Goal: Transaction & Acquisition: Book appointment/travel/reservation

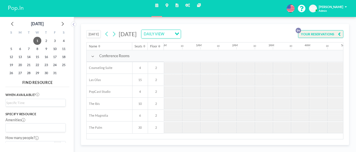
scroll to position [0, 258]
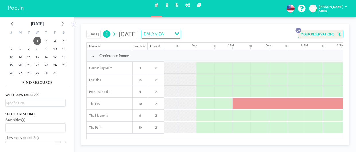
click at [108, 36] on icon at bounding box center [107, 34] width 4 height 7
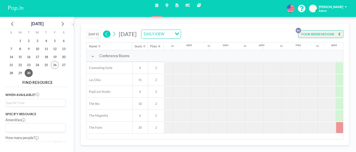
click at [108, 36] on icon at bounding box center [107, 34] width 4 height 7
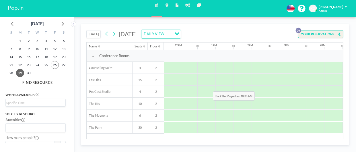
scroll to position [0, 424]
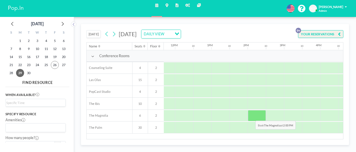
click at [251, 116] on div at bounding box center [257, 115] width 18 height 11
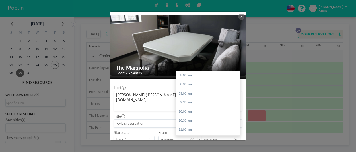
scroll to position [107, 0]
click at [210, 136] on input "02:30 pm" at bounding box center [221, 140] width 39 height 8
click at [184, 90] on div "03:00 pm" at bounding box center [208, 94] width 64 height 9
type input "03:00 pm"
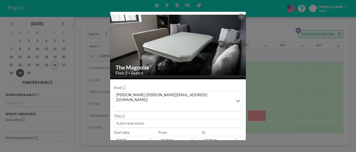
click at [127, 119] on input at bounding box center [178, 123] width 128 height 8
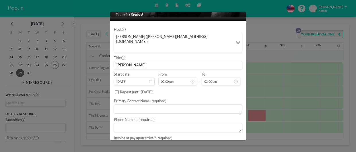
scroll to position [60, 0]
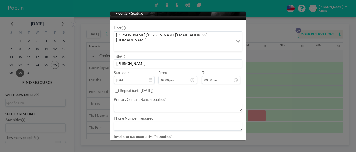
type input "[PERSON_NAME]"
click at [152, 103] on textarea at bounding box center [178, 107] width 128 height 9
type textarea "[PERSON_NAME]"
click at [143, 138] on textarea at bounding box center [178, 142] width 128 height 9
type textarea "Pay upon arrival"
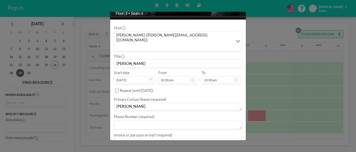
click at [126, 120] on textarea at bounding box center [178, 124] width 128 height 9
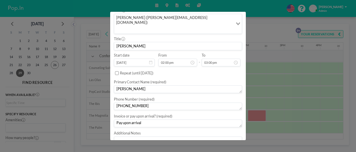
scroll to position [86, 0]
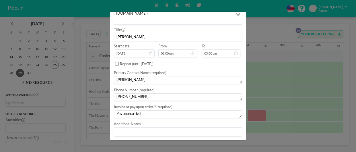
type textarea "[PHONE_NUMBER]"
click at [134, 33] on input "[PERSON_NAME]" at bounding box center [178, 37] width 128 height 8
click at [128, 76] on textarea "[PERSON_NAME]" at bounding box center [178, 80] width 128 height 8
type textarea "[PERSON_NAME]"
click at [134, 33] on input "[PERSON_NAME]" at bounding box center [178, 37] width 128 height 8
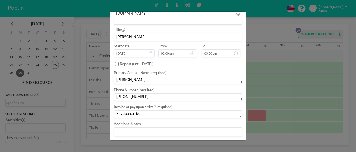
type input "[PERSON_NAME]"
click at [211, 76] on textarea "[PERSON_NAME]" at bounding box center [178, 80] width 128 height 8
click at [235, 141] on button "BOOK NOW" at bounding box center [230, 145] width 23 height 8
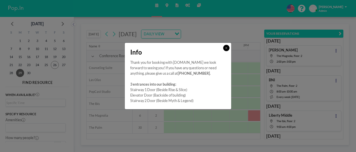
click at [227, 48] on icon at bounding box center [226, 47] width 2 height 3
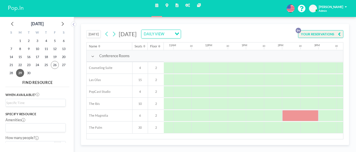
scroll to position [0, 392]
click at [299, 114] on div at bounding box center [298, 115] width 36 height 11
